Goal: Ask a question: Seek information or help from site administrators or community

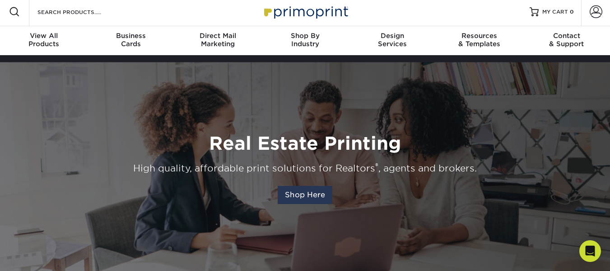
click at [315, 202] on link "Shop Here" at bounding box center [305, 195] width 55 height 18
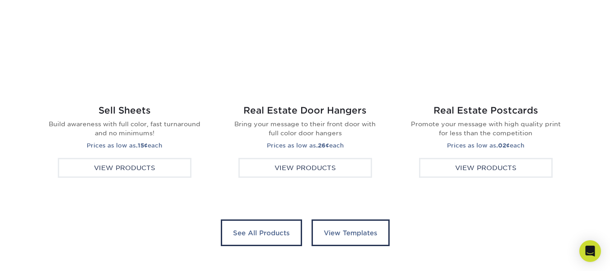
scroll to position [1759, 0]
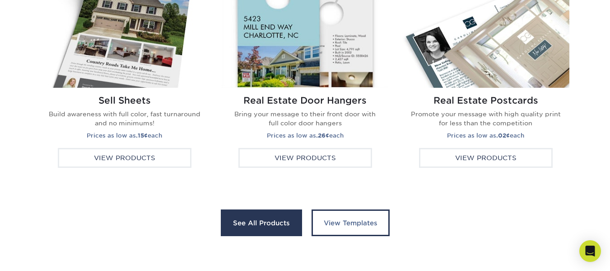
click at [296, 222] on link "See All Products" at bounding box center [261, 222] width 81 height 27
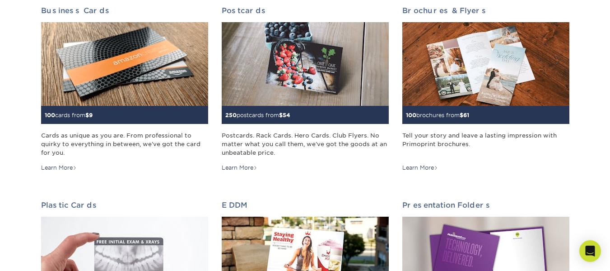
scroll to position [154, 0]
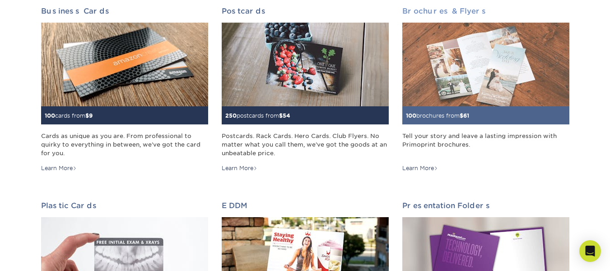
click at [461, 100] on img at bounding box center [485, 65] width 167 height 84
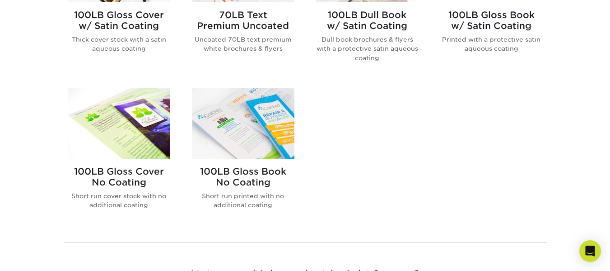
scroll to position [627, 0]
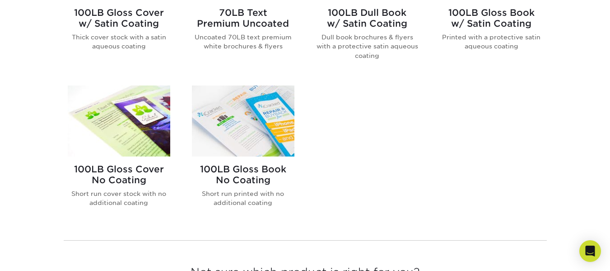
click at [231, 150] on img at bounding box center [243, 120] width 103 height 71
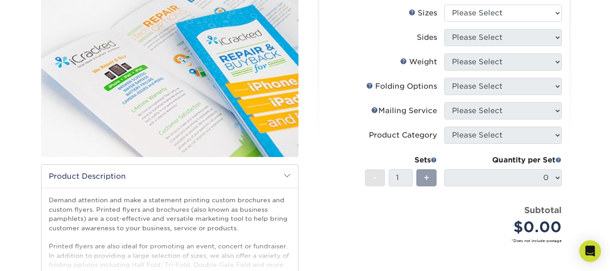
scroll to position [290, 0]
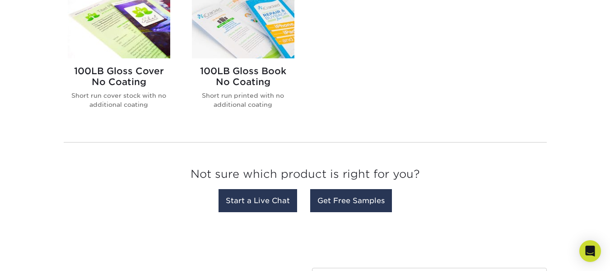
scroll to position [724, 0]
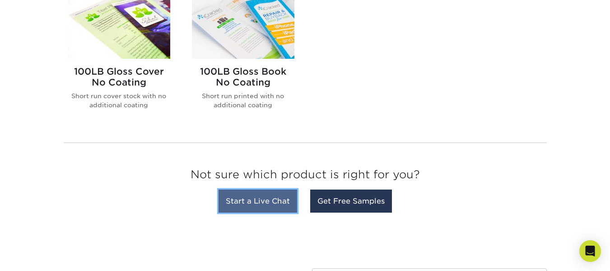
click at [278, 211] on link "Start a Live Chat" at bounding box center [258, 200] width 79 height 23
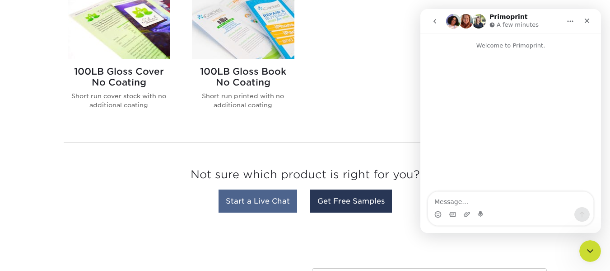
scroll to position [0, 0]
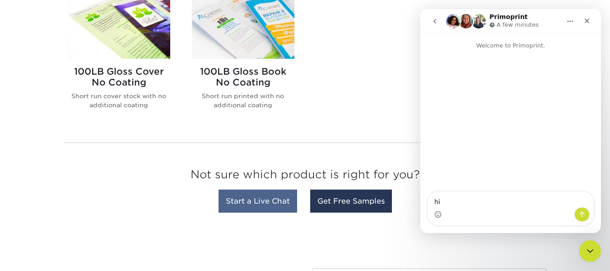
type textarea "hi"
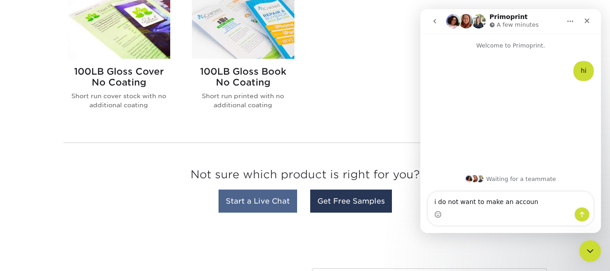
type textarea "i do not want to make an account"
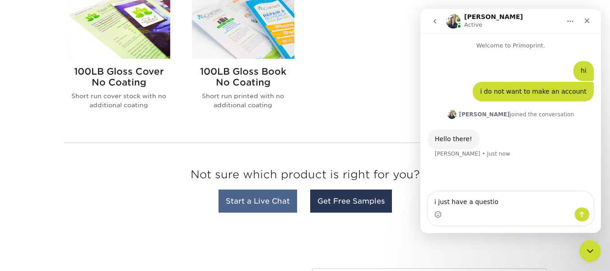
type textarea "i just have a question"
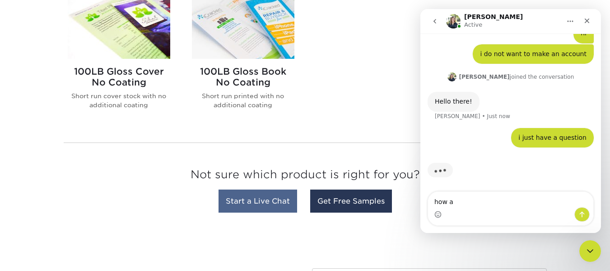
scroll to position [38, 0]
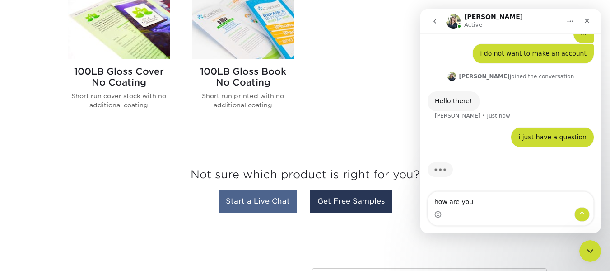
type textarea "how are you?"
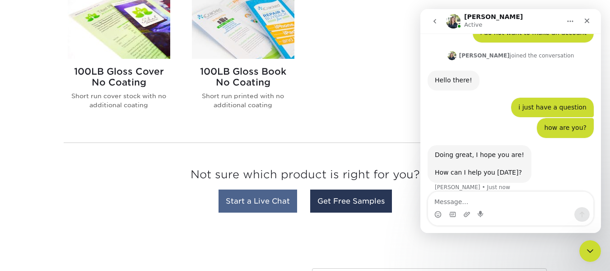
scroll to position [69, 0]
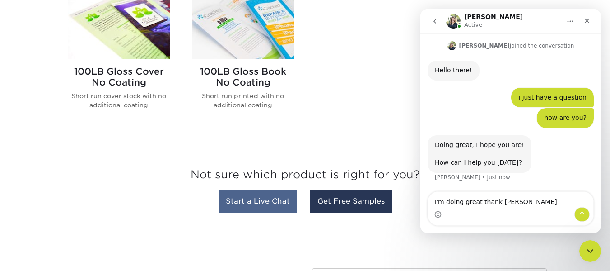
type textarea "I'm doing great thank you"
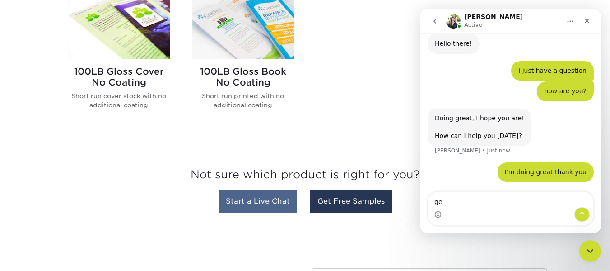
type textarea "g"
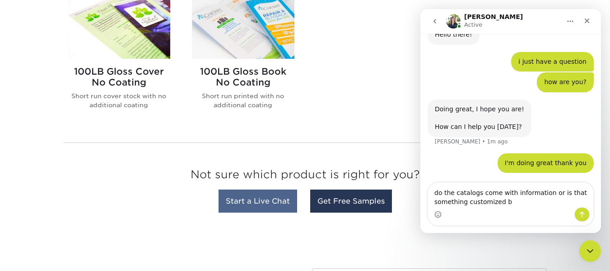
type textarea "do the catalogs come with information or is that something customized"
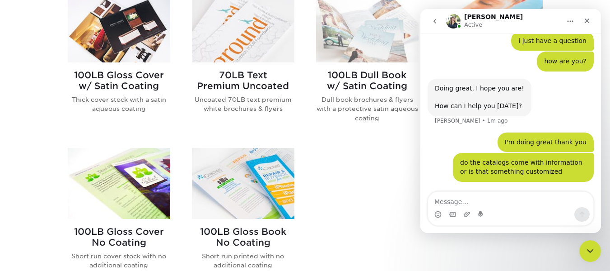
scroll to position [565, 0]
type textarea "i"
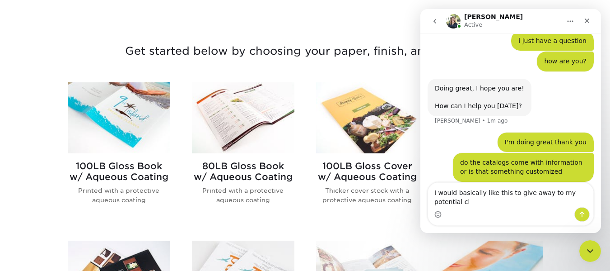
scroll to position [134, 0]
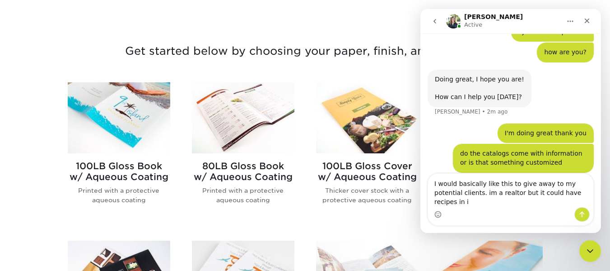
type textarea "I would basically like this to give away to my potential clients. im a realtor …"
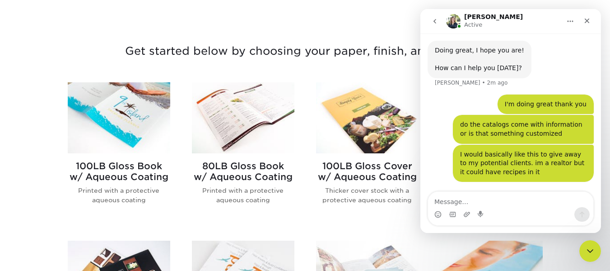
scroll to position [198, 0]
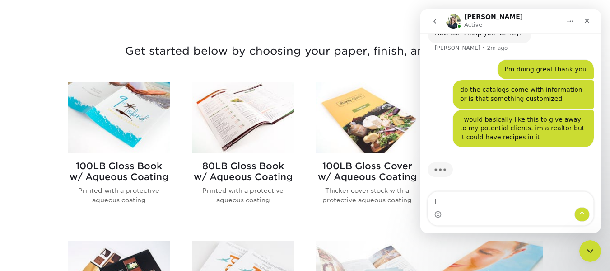
type textarea "i"
type textarea "m"
type textarea "i would to use it for marketing"
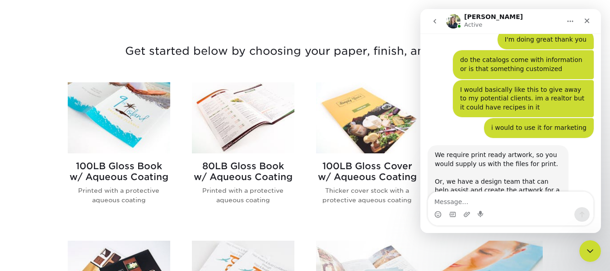
scroll to position [246, 0]
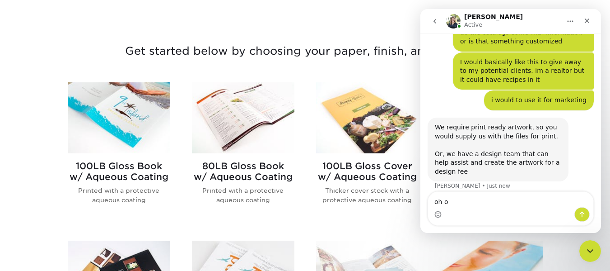
type textarea "oh ok"
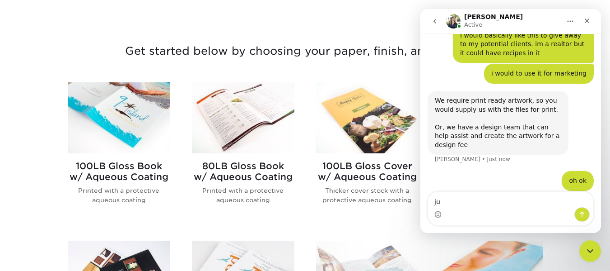
type textarea "j"
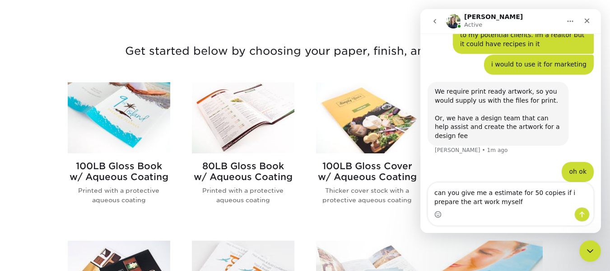
type textarea "can you give me a estimate for 50 copies if i prepare the art work myself?"
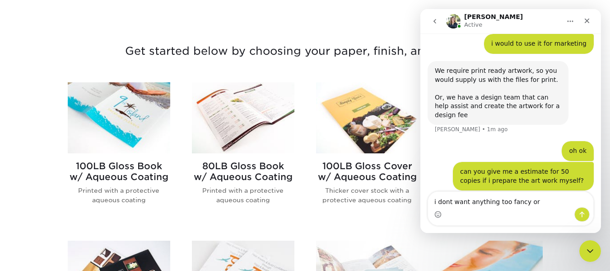
scroll to position [337, 0]
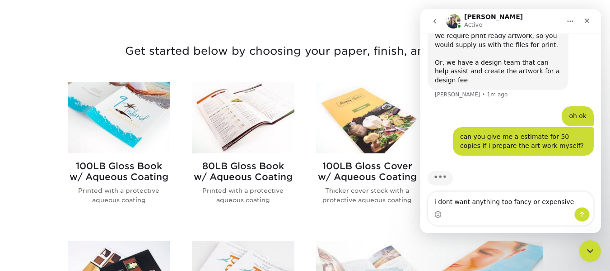
type textarea "i dont want anything too fancy or expensive"
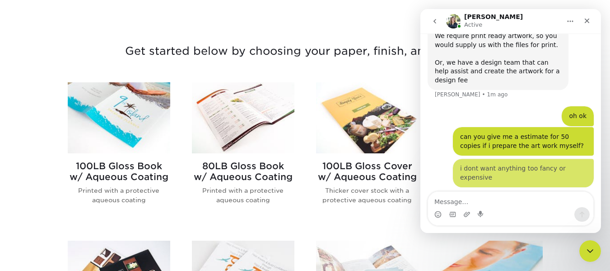
scroll to position [358, 0]
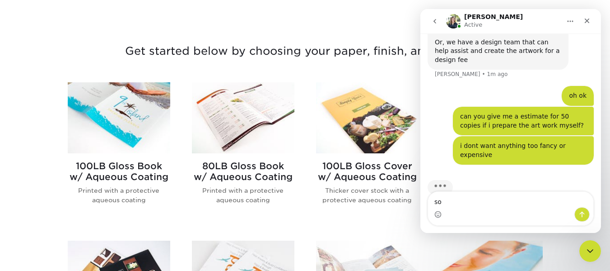
type textarea "s"
type textarea "i"
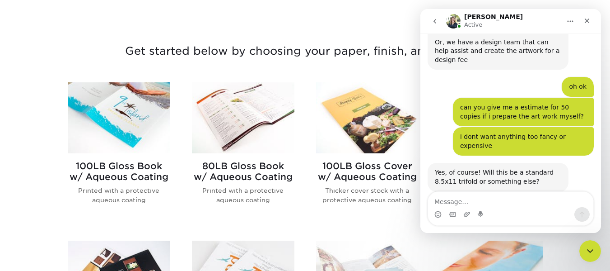
scroll to position [359, 0]
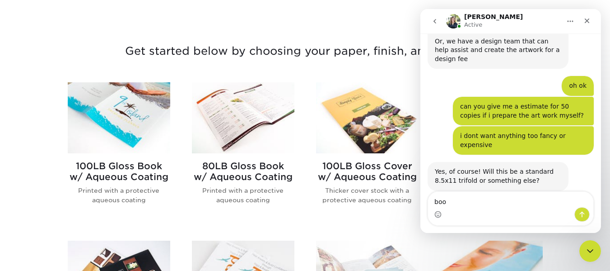
type textarea "book"
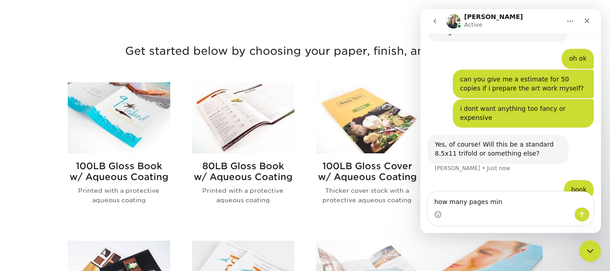
type textarea "how many pages min?"
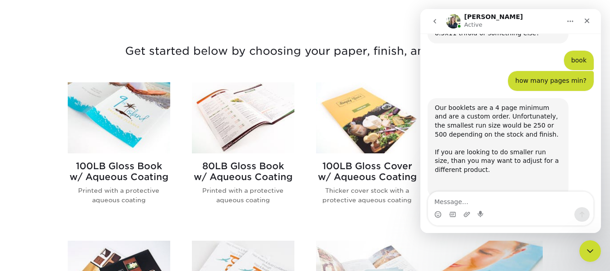
scroll to position [513, 0]
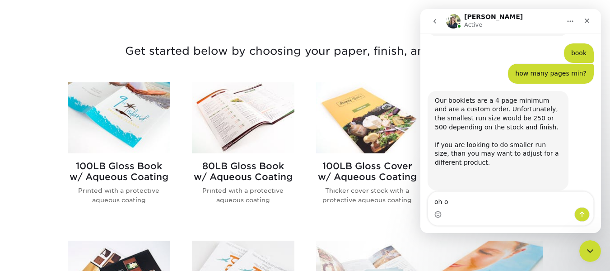
type textarea "oh ok"
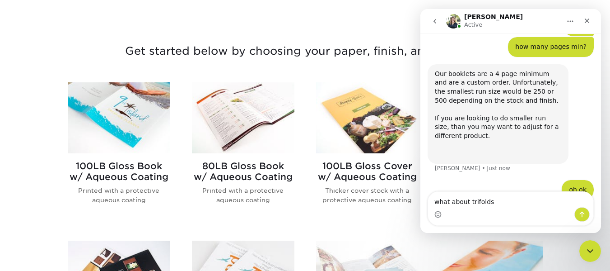
type textarea "what about trifolds/"
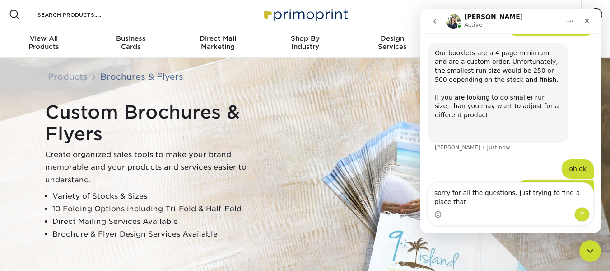
scroll to position [570, 0]
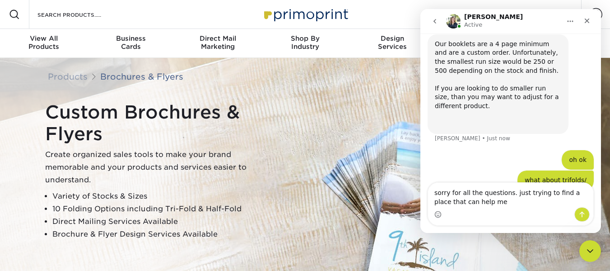
type textarea "sorry for all the questions. just trying to find a place that can help me."
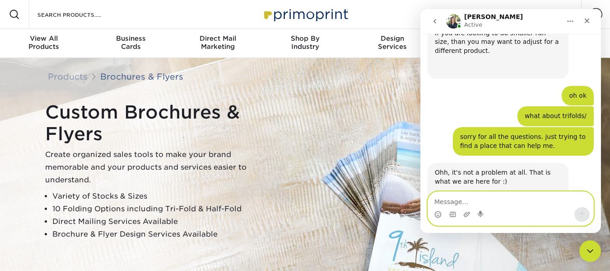
scroll to position [652, 0]
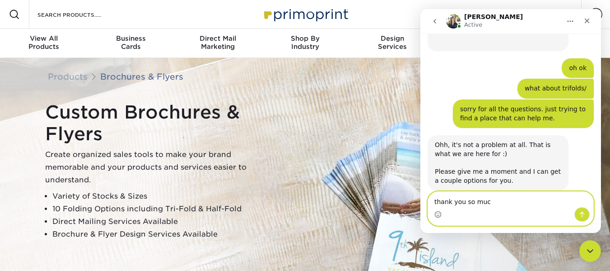
type textarea "thank you so much"
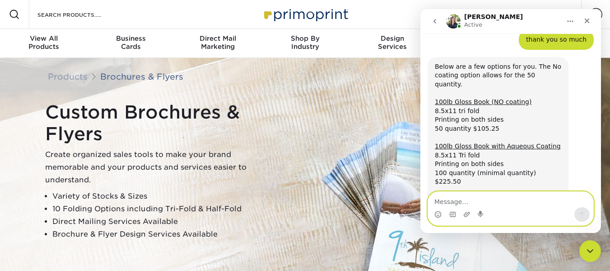
scroll to position [821, 0]
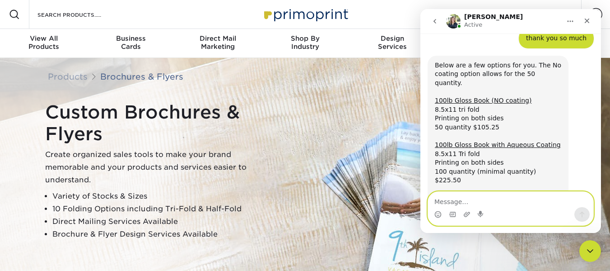
click at [509, 198] on textarea "Message…" at bounding box center [510, 198] width 165 height 15
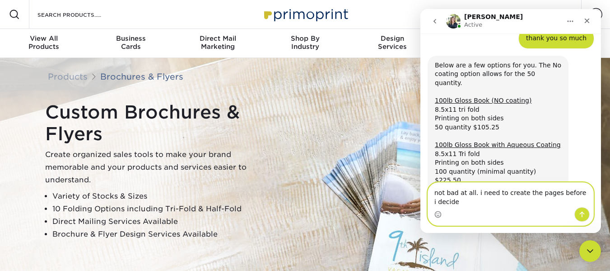
type textarea "not bad at all. i need to create the pages before i decided"
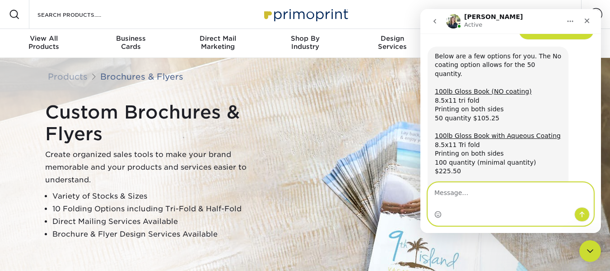
scroll to position [857, 0]
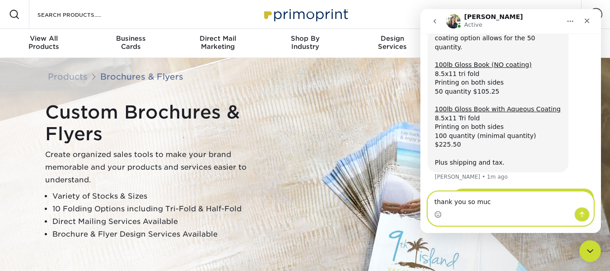
type textarea "thank you so much"
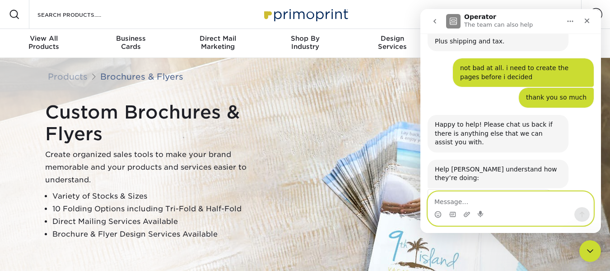
scroll to position [985, 0]
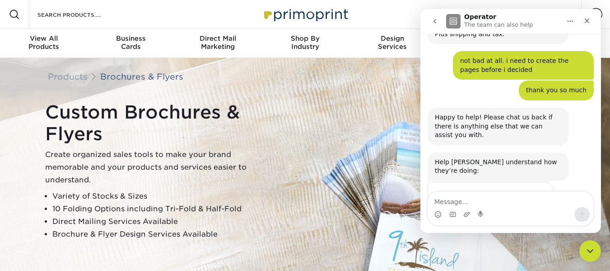
click at [514, 206] on span "Great" at bounding box center [512, 214] width 16 height 16
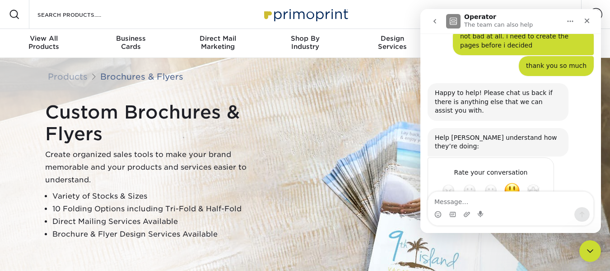
type textarea "thank you for all your help"
